Goal: Task Accomplishment & Management: Manage account settings

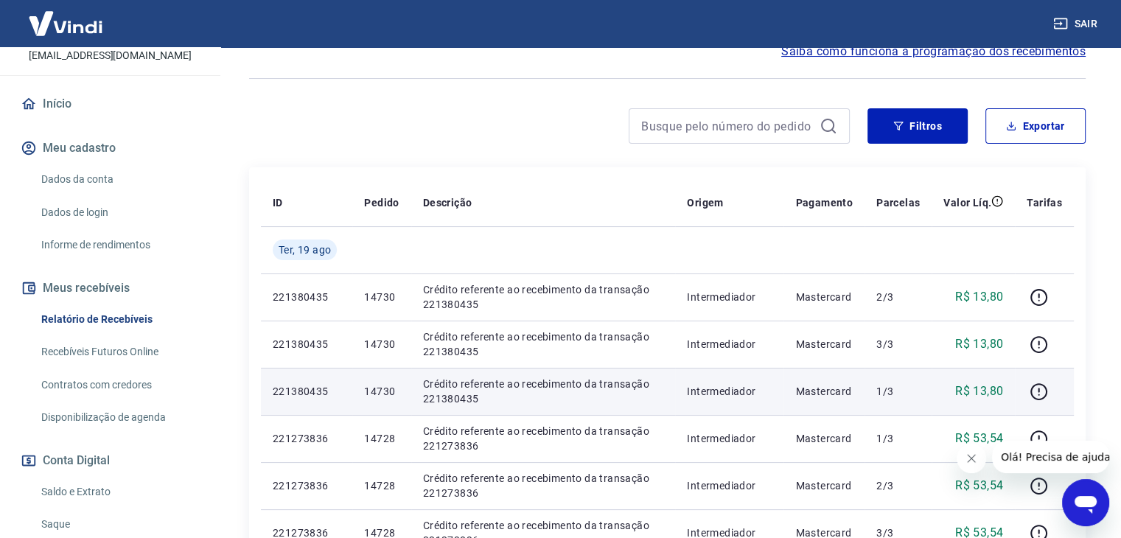
scroll to position [147, 0]
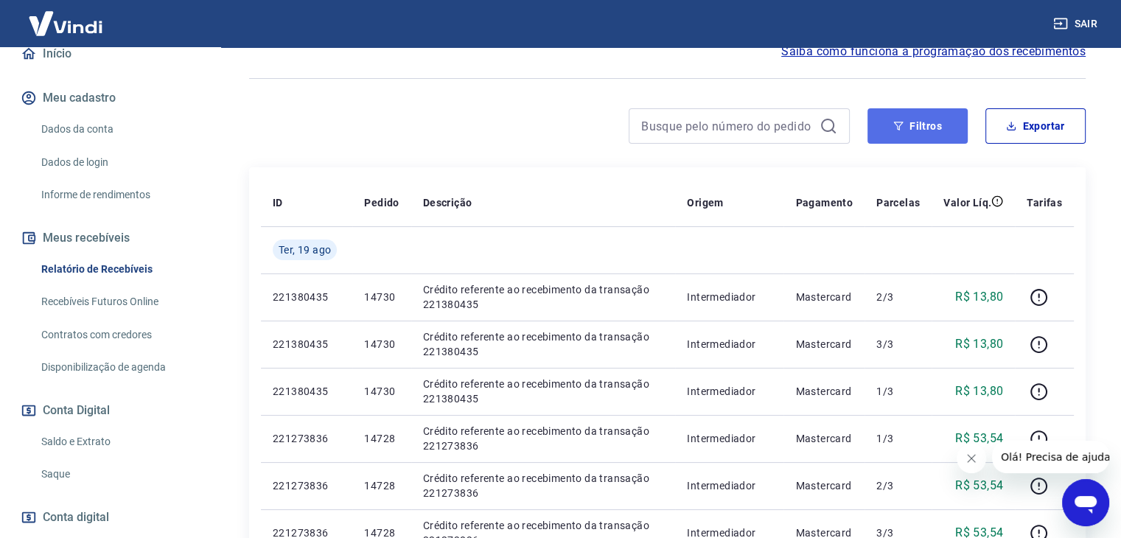
click at [935, 122] on button "Filtros" at bounding box center [918, 125] width 100 height 35
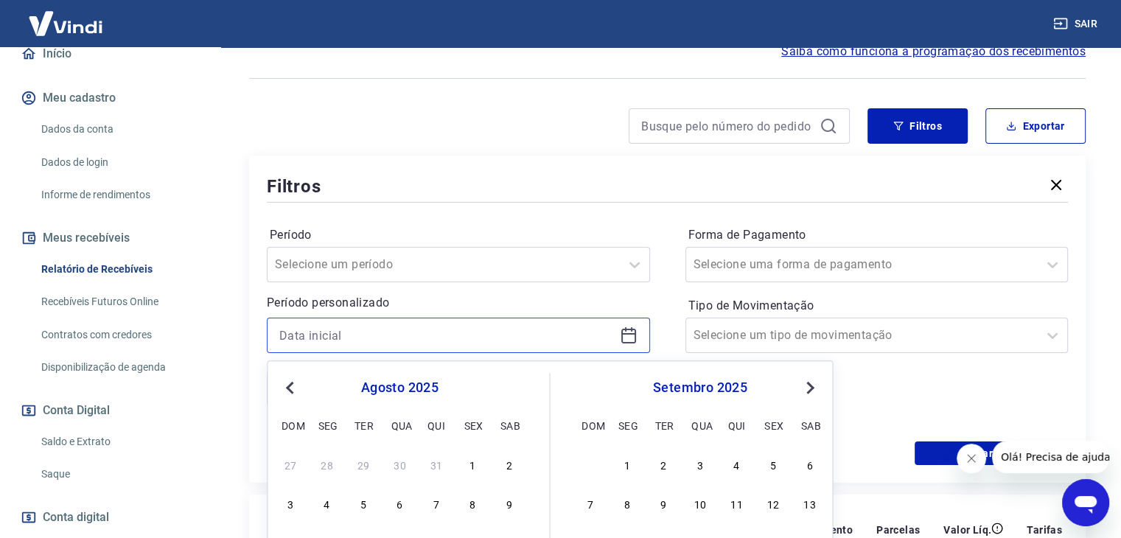
click at [392, 324] on input at bounding box center [446, 335] width 335 height 22
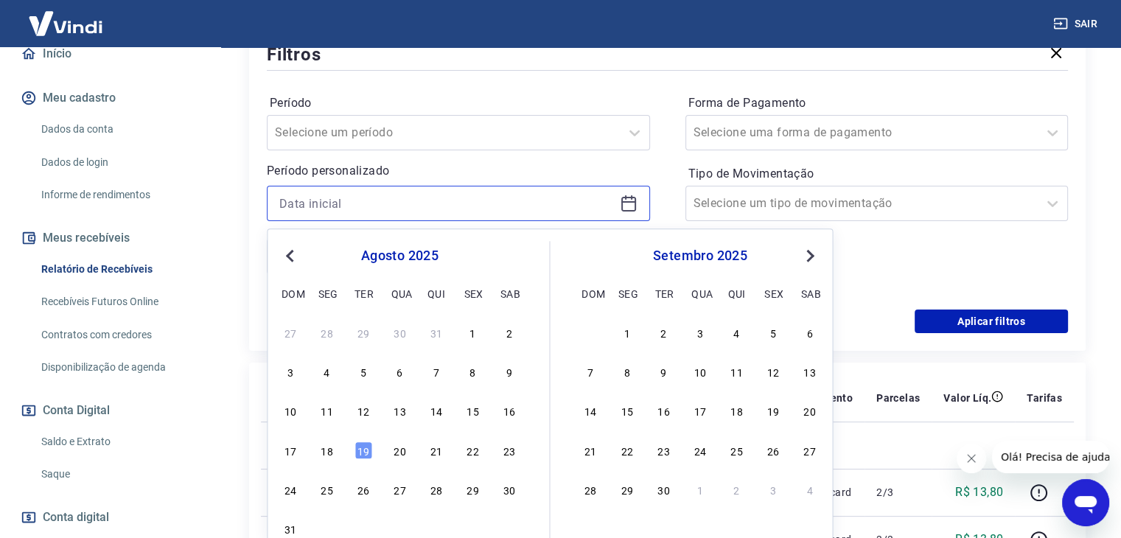
scroll to position [369, 0]
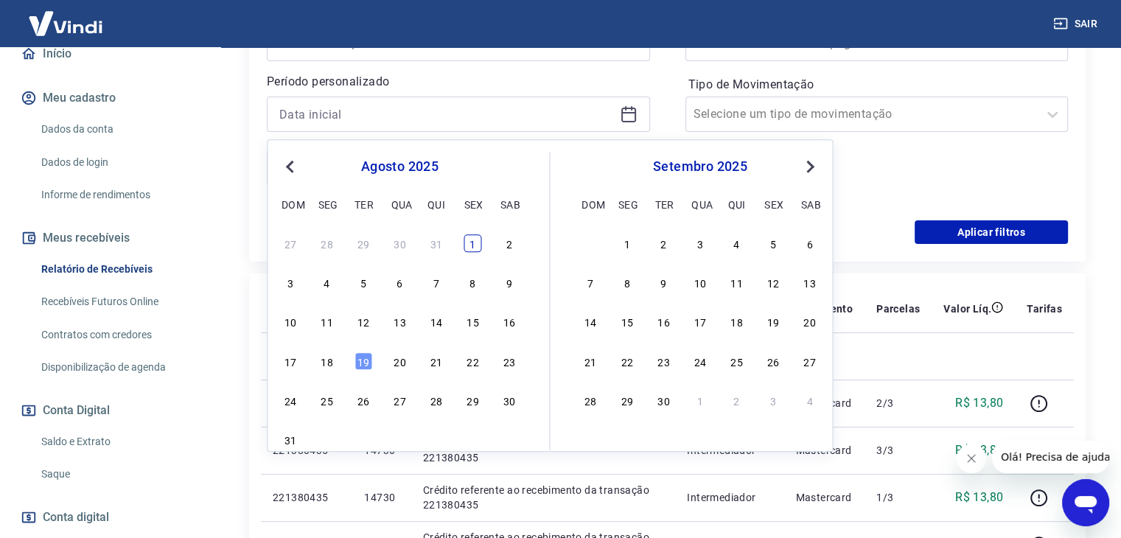
click at [469, 244] on div "1" at bounding box center [473, 243] width 18 height 18
type input "[DATE]"
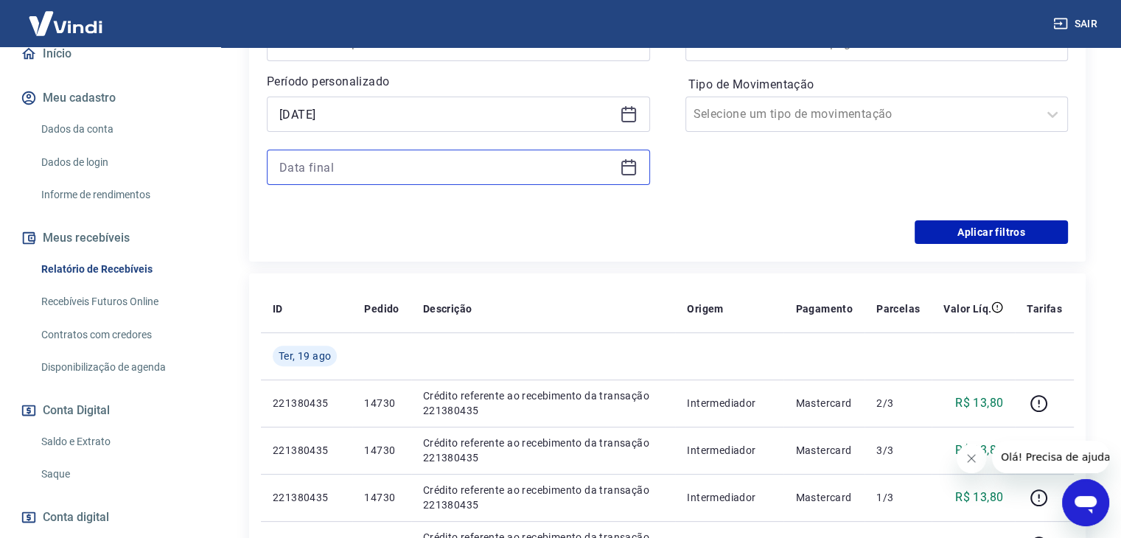
click at [332, 175] on input at bounding box center [446, 167] width 335 height 22
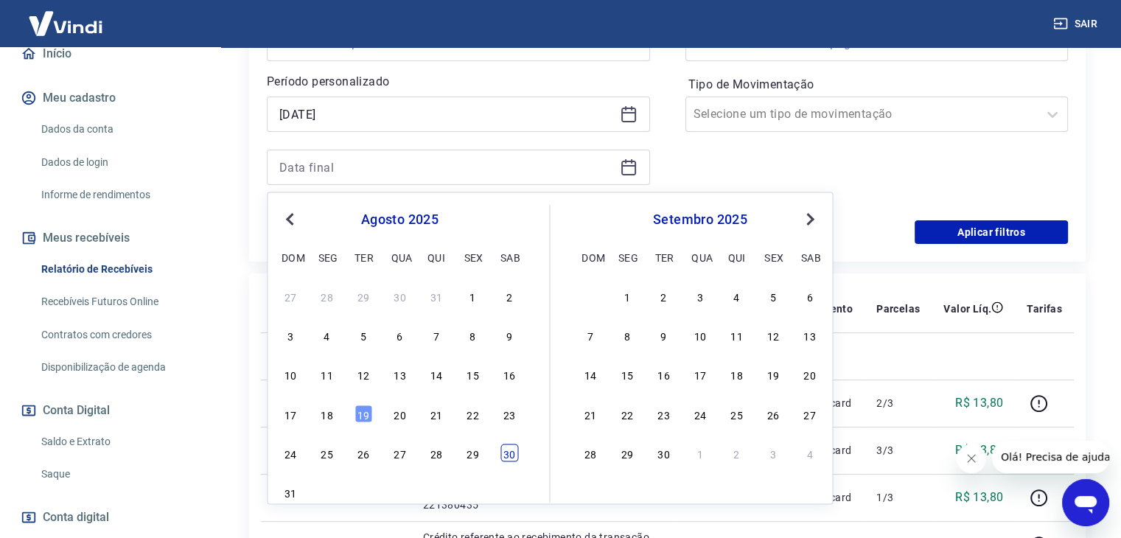
click at [510, 453] on div "30" at bounding box center [510, 453] width 18 height 18
type input "[DATE]"
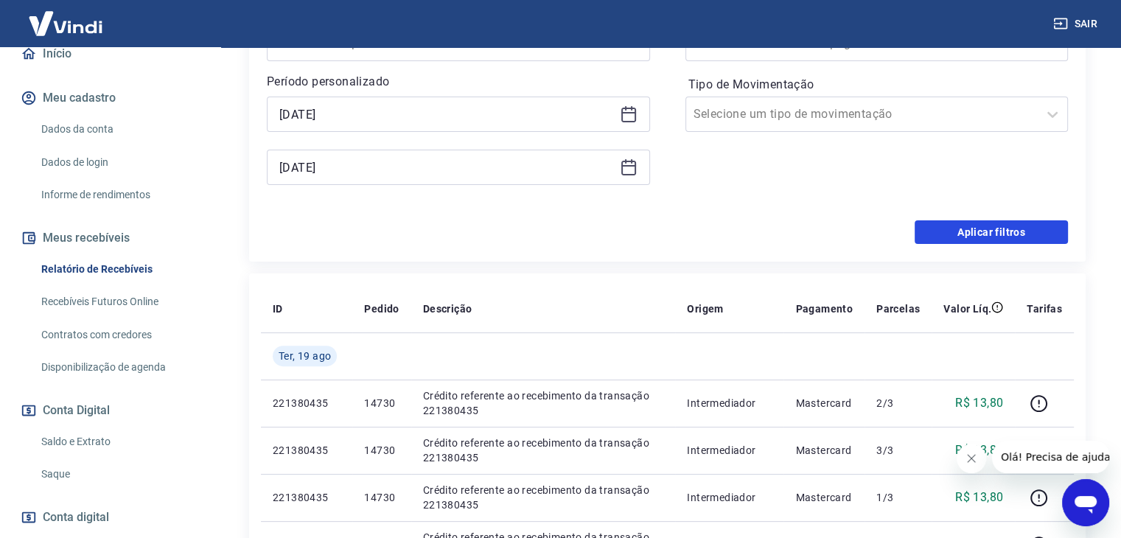
drag, startPoint x: 943, startPoint y: 237, endPoint x: 318, endPoint y: 237, distance: 624.4
click at [943, 237] on button "Aplicar filtros" at bounding box center [991, 232] width 153 height 24
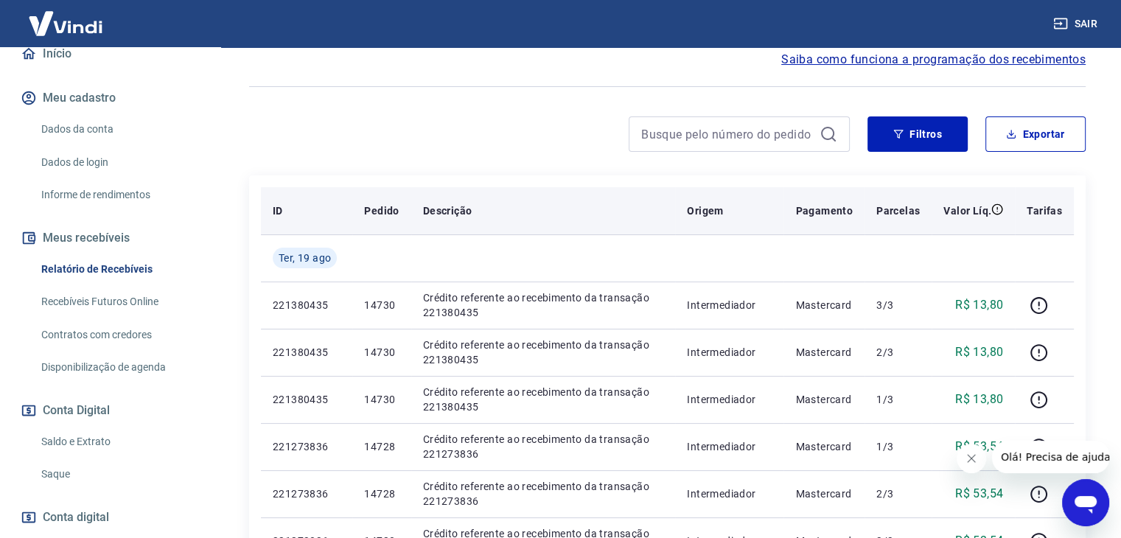
scroll to position [74, 0]
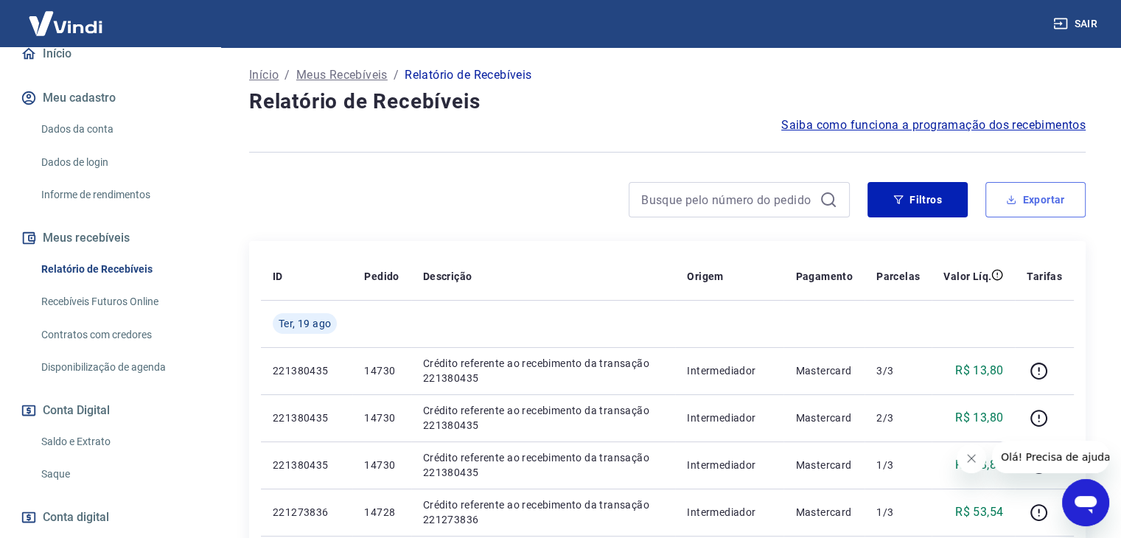
click at [1056, 201] on button "Exportar" at bounding box center [1036, 199] width 100 height 35
type input "[DATE]"
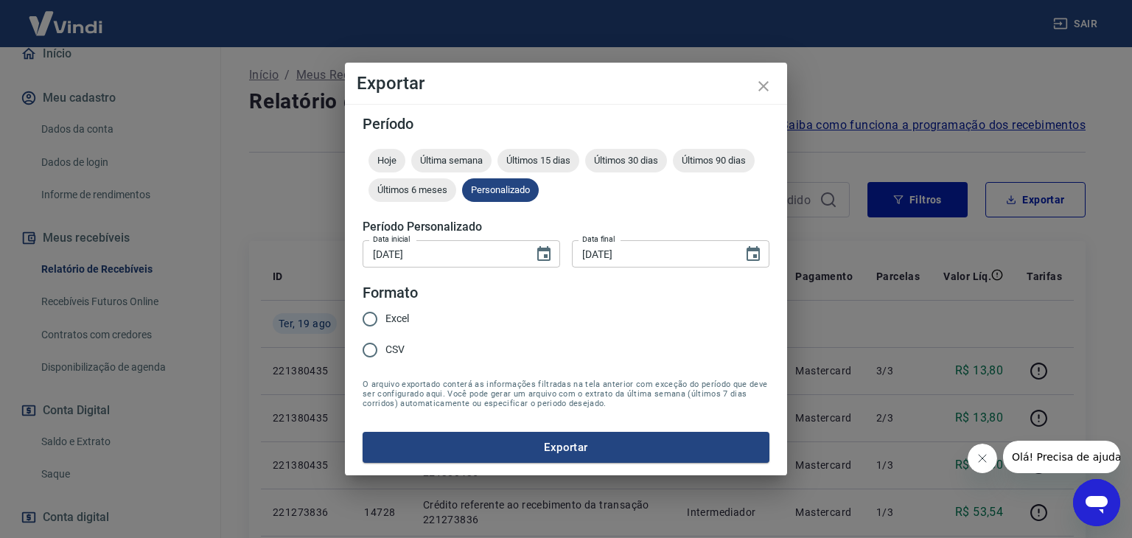
drag, startPoint x: 395, startPoint y: 316, endPoint x: 405, endPoint y: 337, distance: 22.8
click at [395, 316] on span "Excel" at bounding box center [398, 318] width 24 height 15
click at [386, 316] on input "Excel" at bounding box center [370, 319] width 31 height 31
radio input "true"
click at [466, 434] on button "Exportar" at bounding box center [566, 447] width 407 height 31
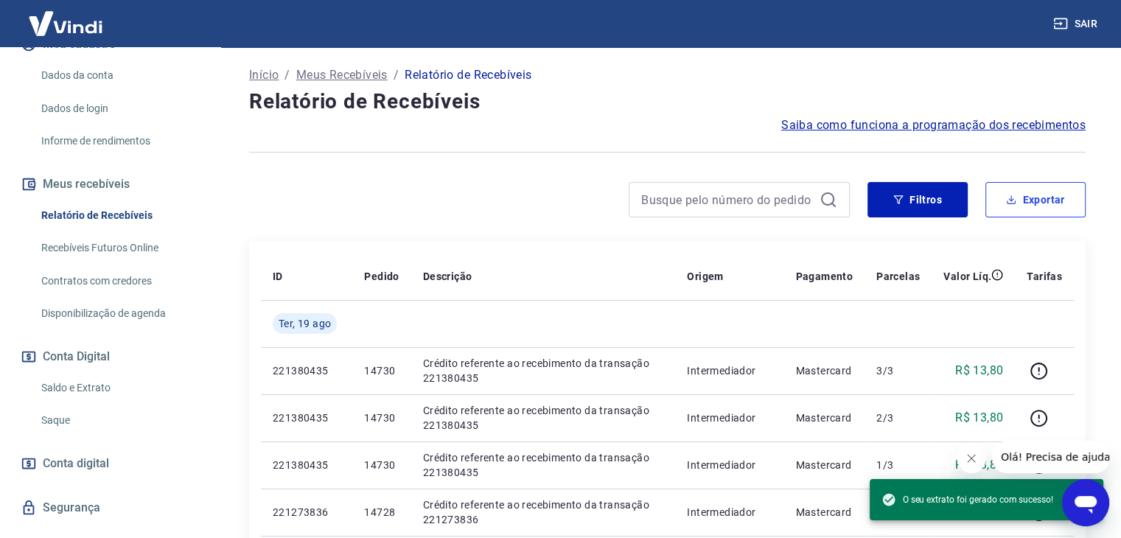
scroll to position [246, 0]
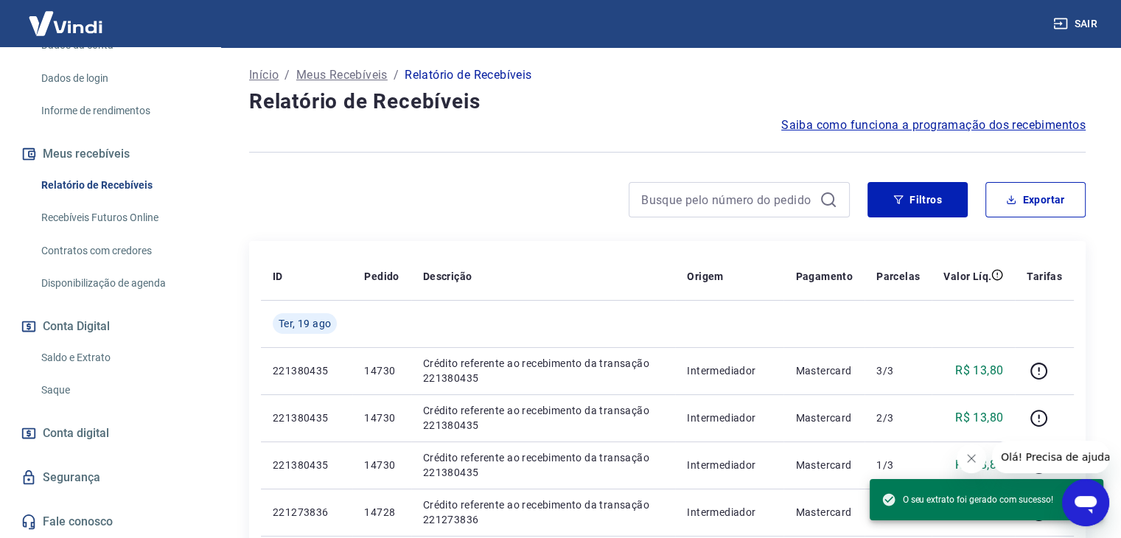
click at [67, 357] on link "Saldo e Extrato" at bounding box center [118, 358] width 167 height 30
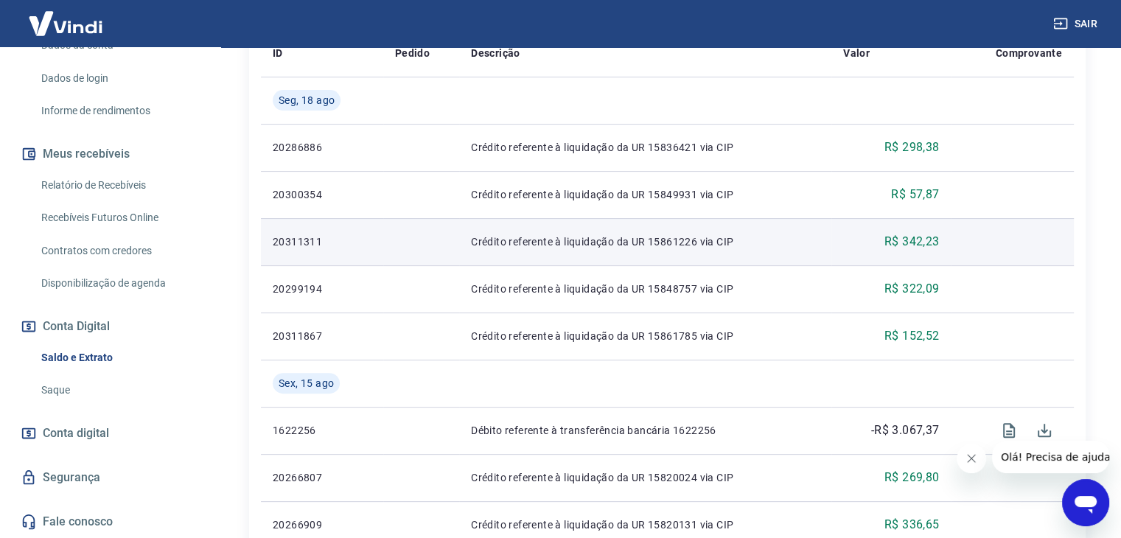
scroll to position [369, 0]
